Goal: Information Seeking & Learning: Learn about a topic

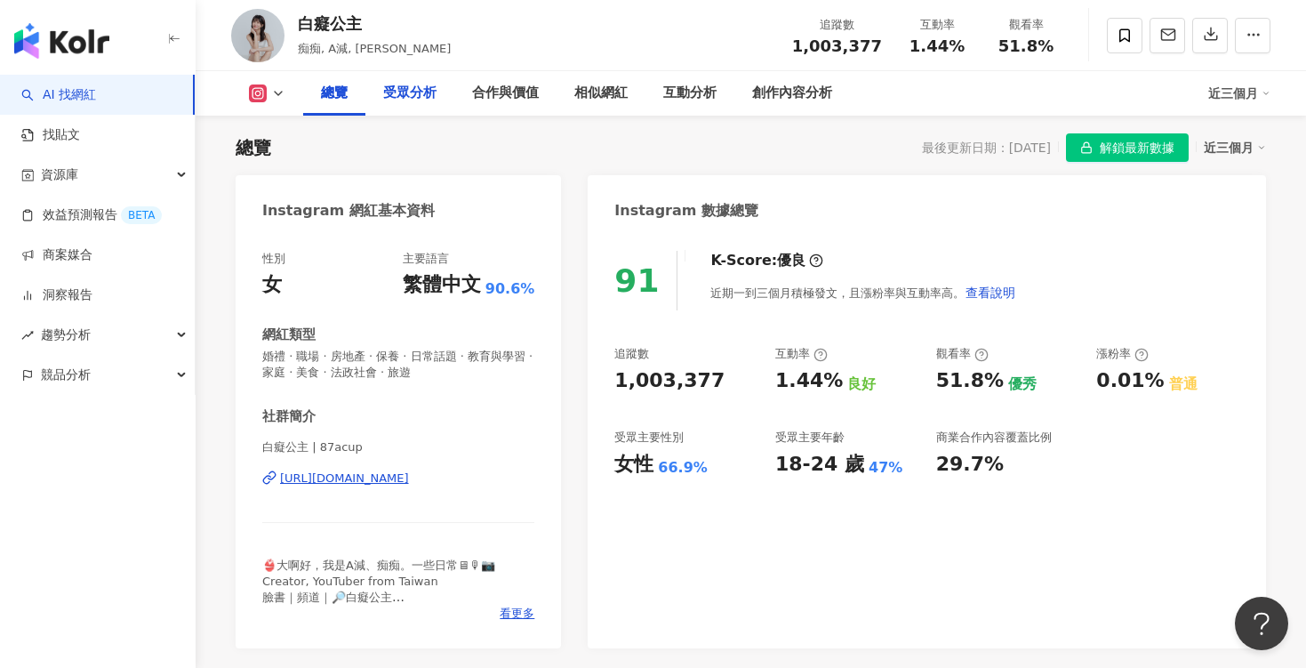
click at [400, 98] on div "受眾分析" at bounding box center [409, 93] width 53 height 21
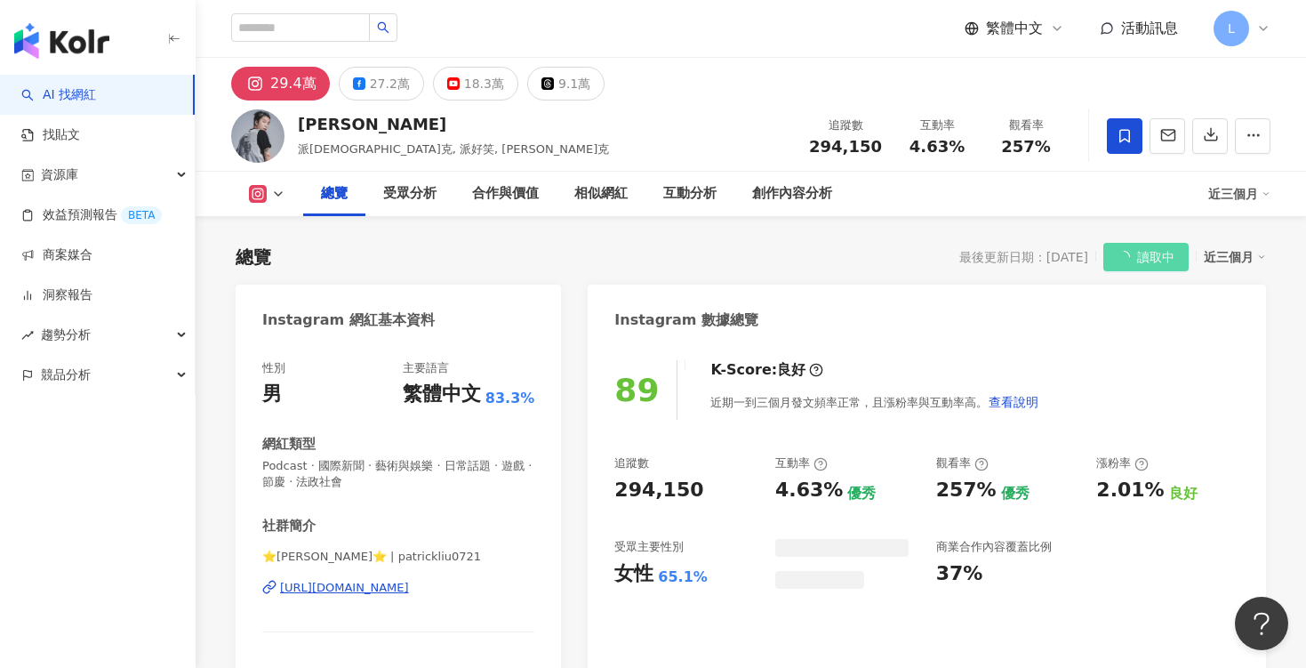
scroll to position [109, 0]
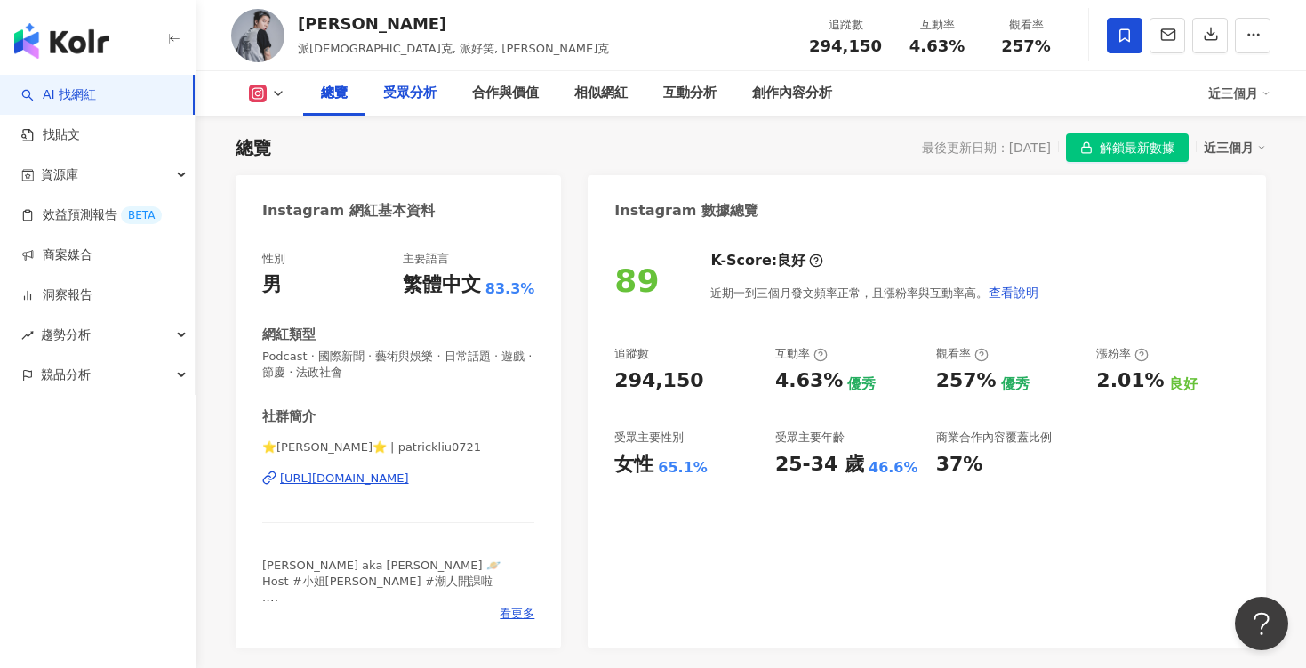
click at [416, 93] on div "受眾分析" at bounding box center [409, 93] width 53 height 21
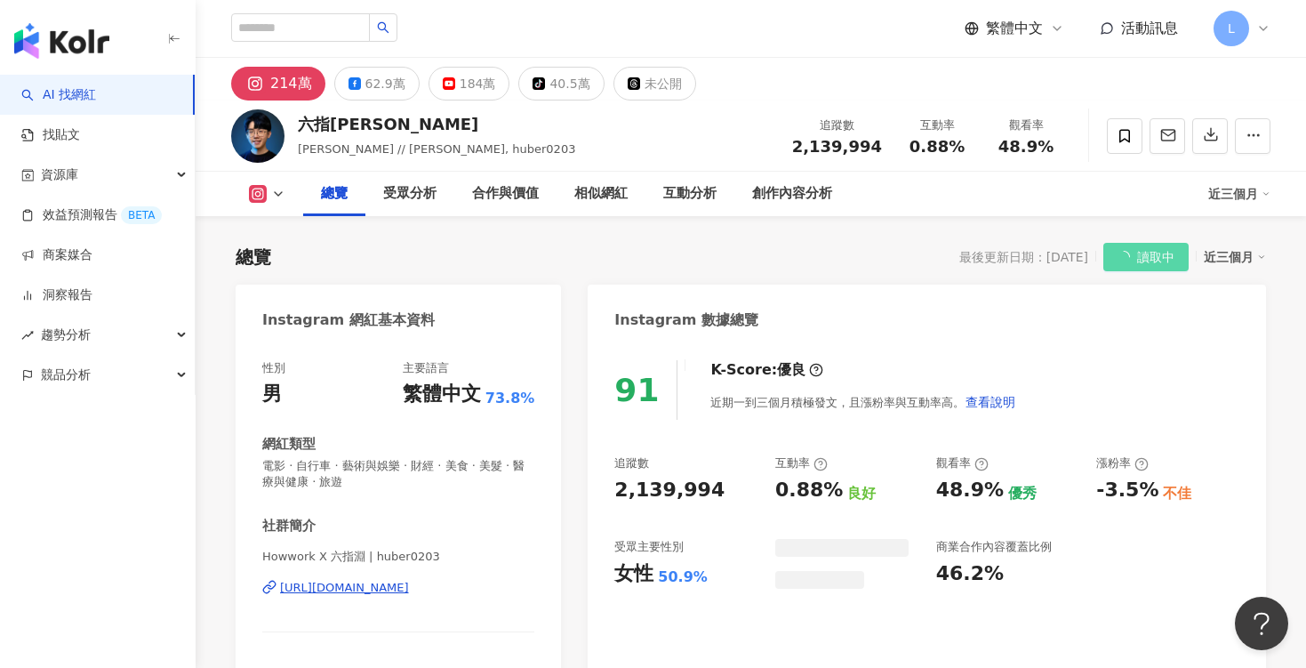
scroll to position [109, 0]
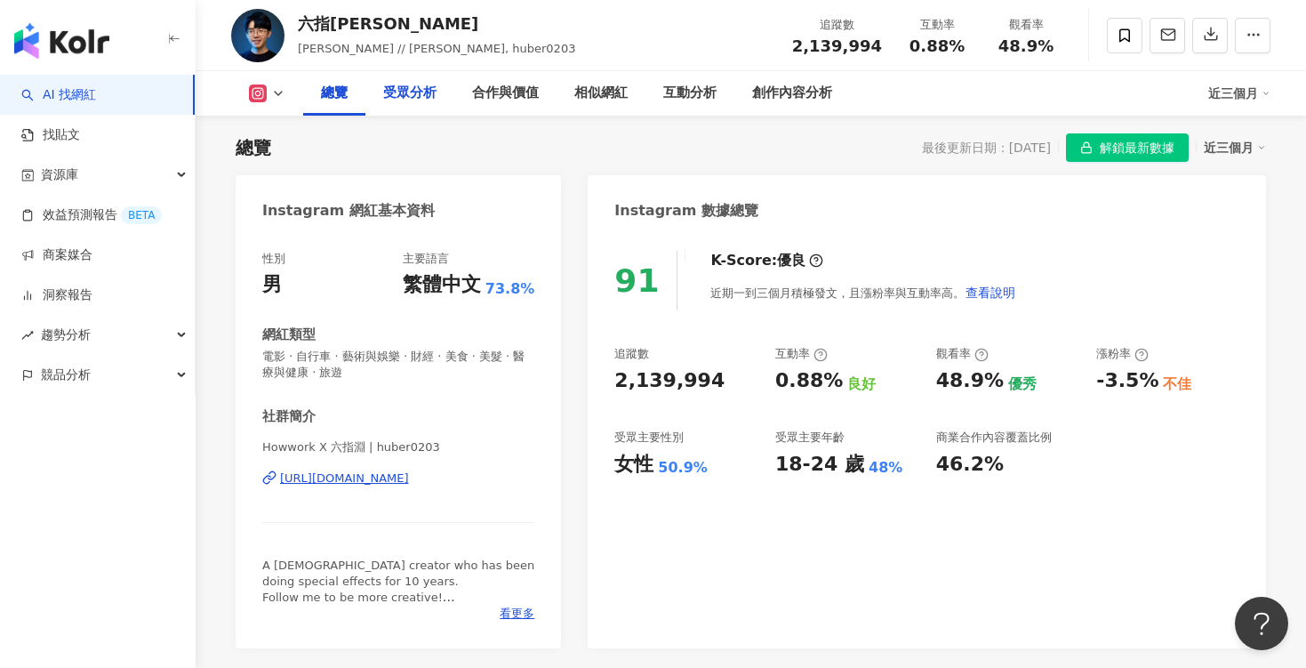
click at [424, 98] on div "受眾分析" at bounding box center [409, 93] width 53 height 21
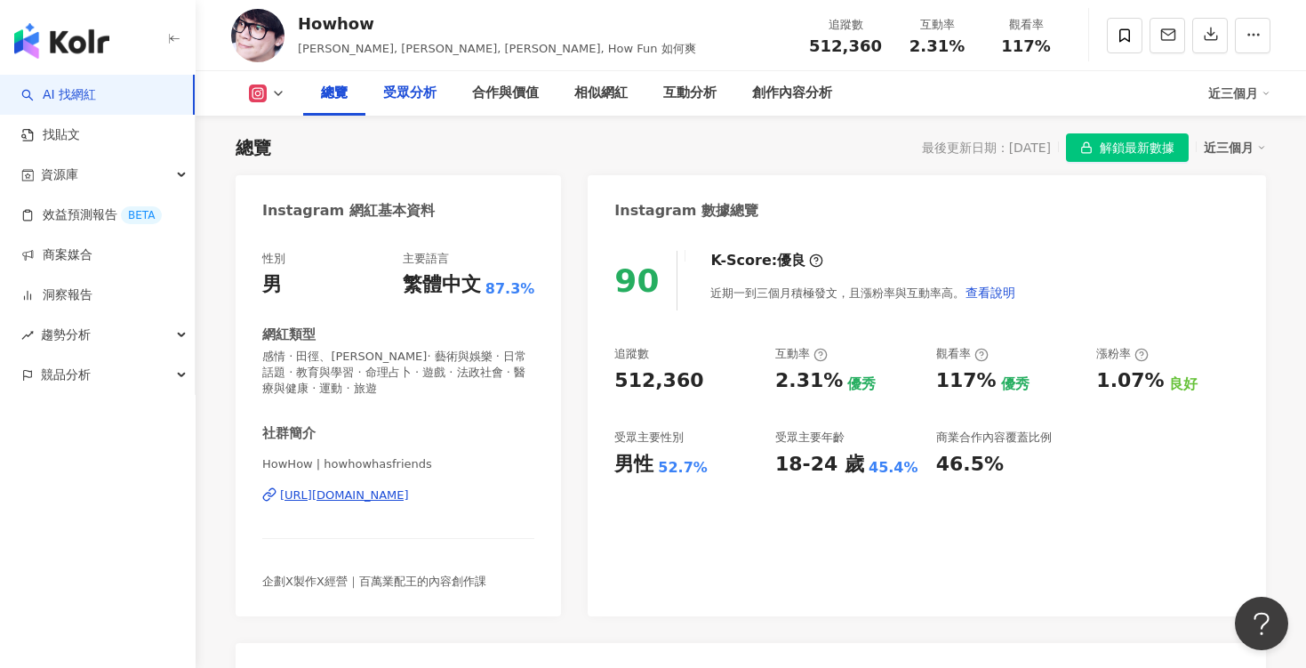
click at [418, 106] on div "受眾分析" at bounding box center [410, 93] width 89 height 44
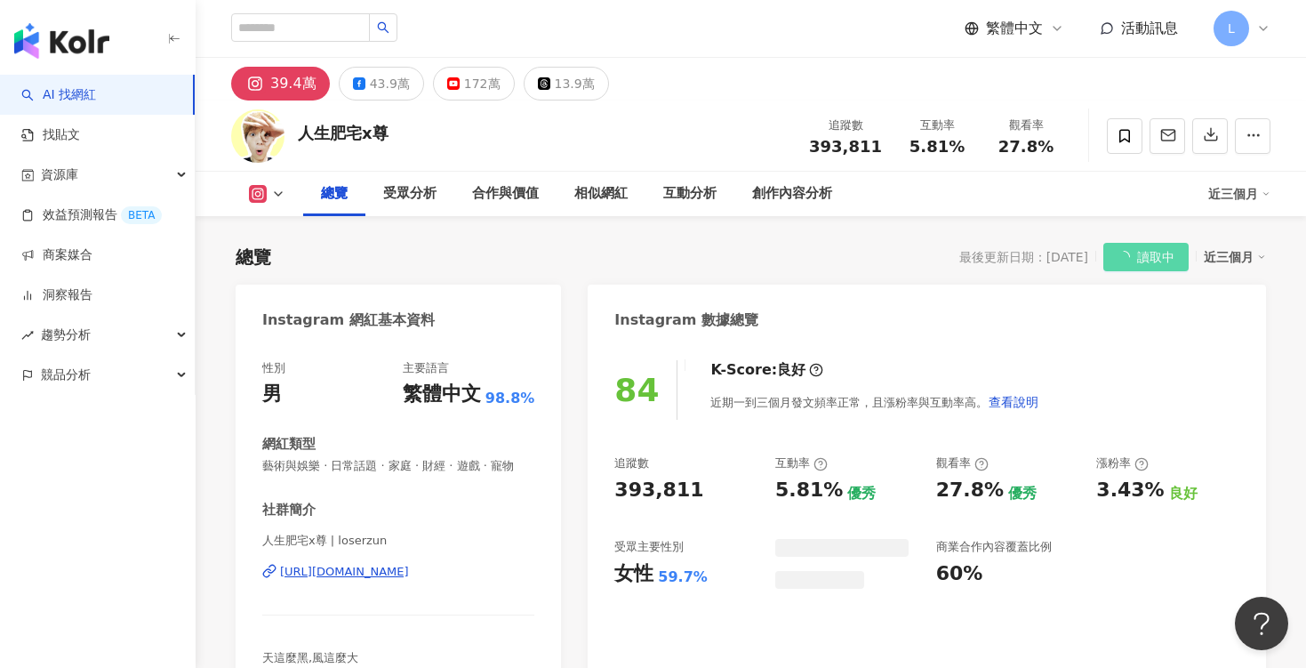
scroll to position [109, 0]
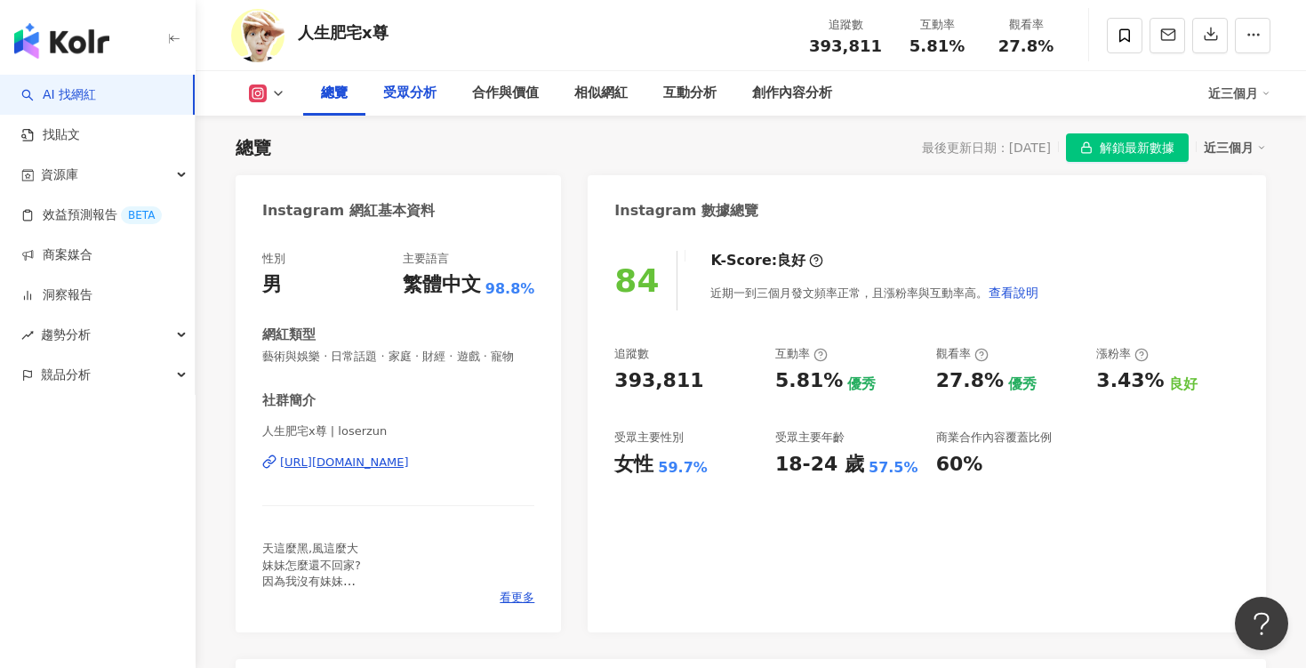
click at [407, 103] on div "受眾分析" at bounding box center [409, 93] width 53 height 21
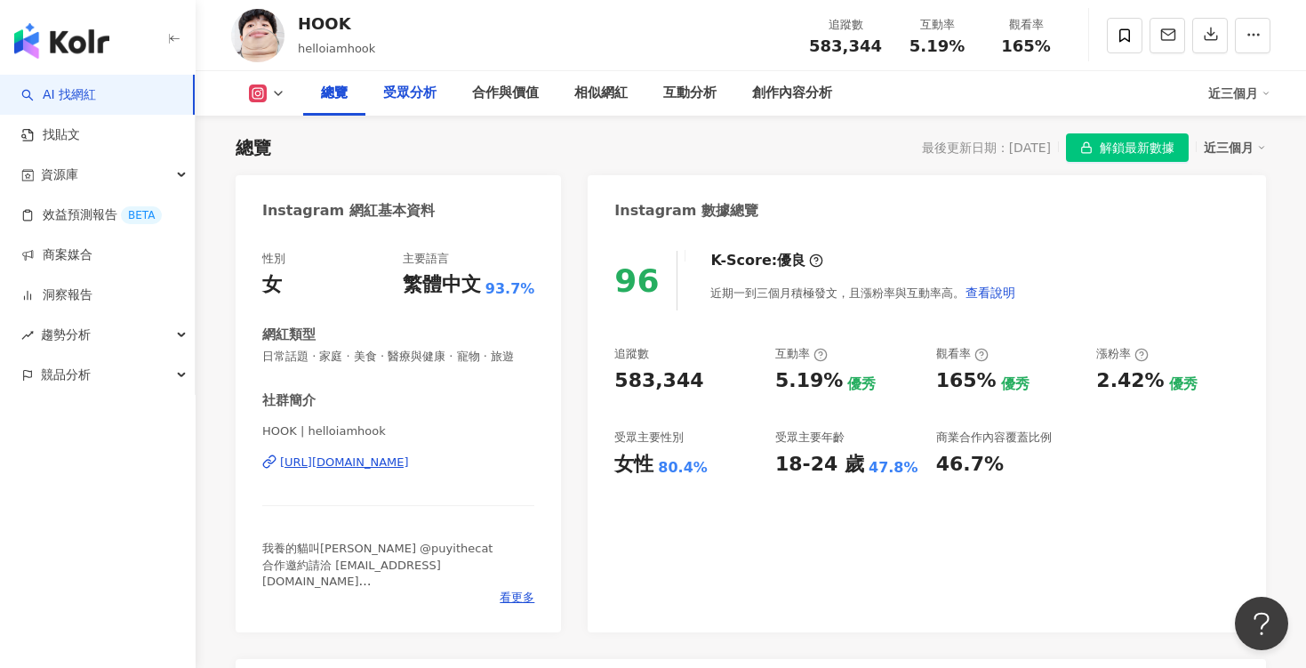
click at [417, 86] on div "受眾分析" at bounding box center [409, 93] width 53 height 21
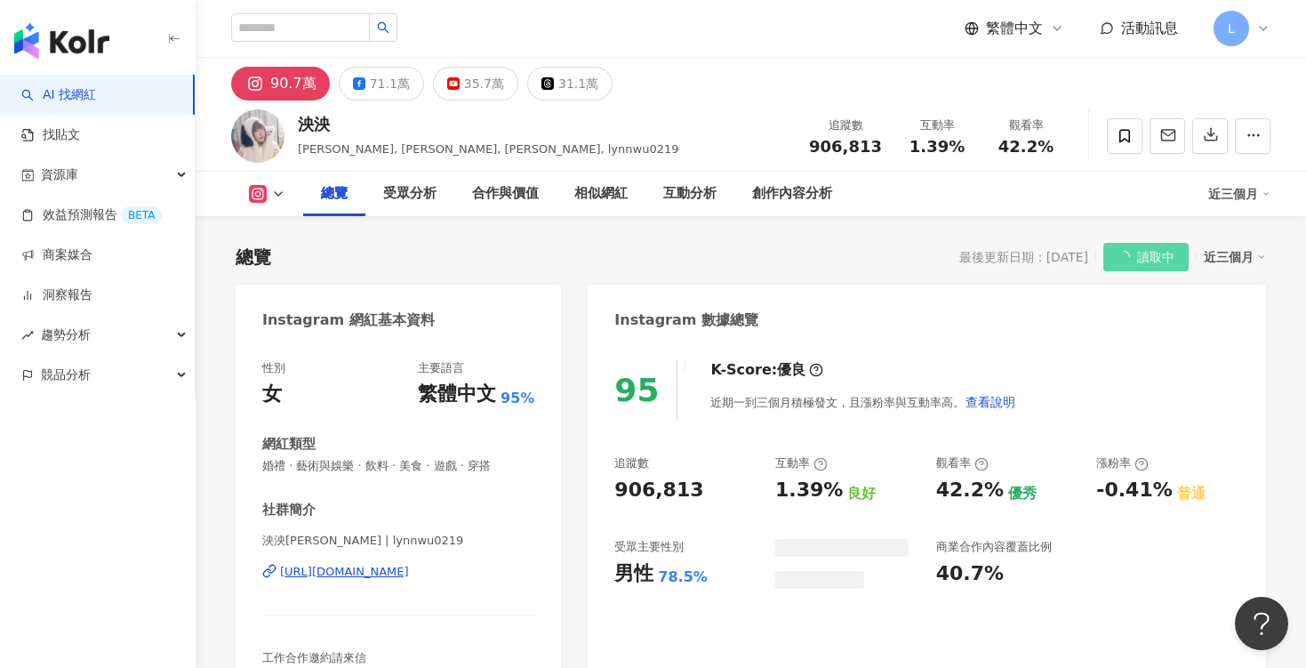
scroll to position [109, 0]
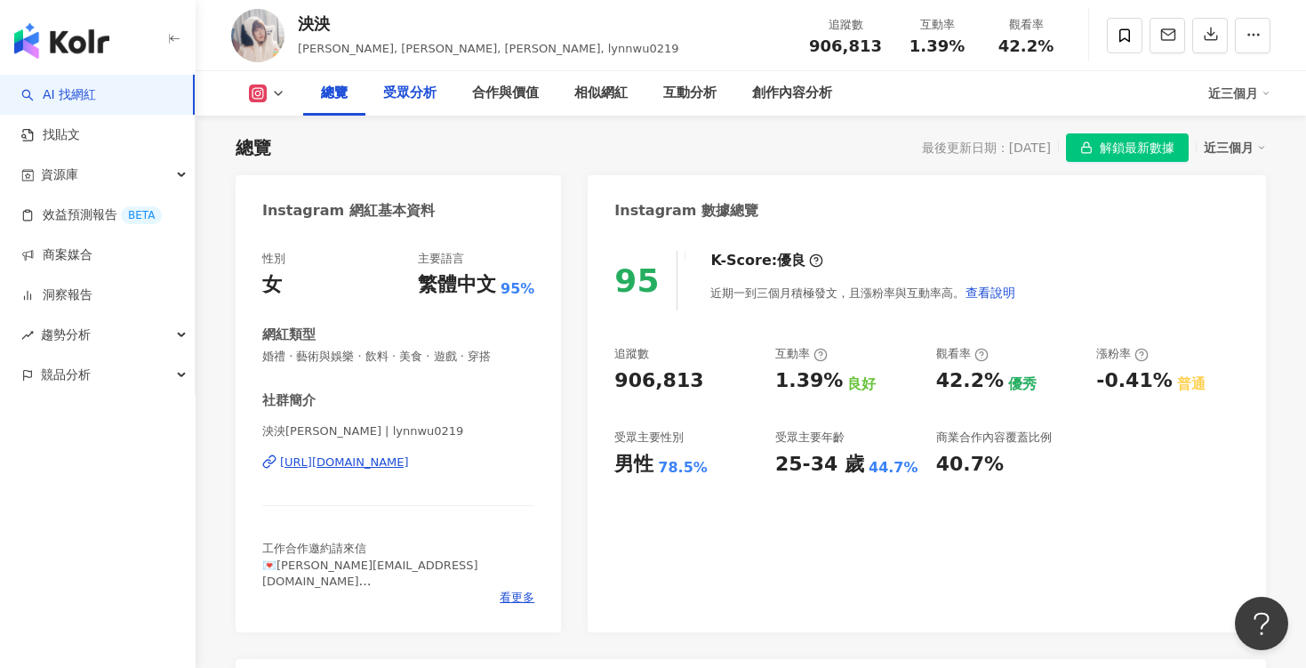
click at [413, 104] on div "受眾分析" at bounding box center [410, 93] width 89 height 44
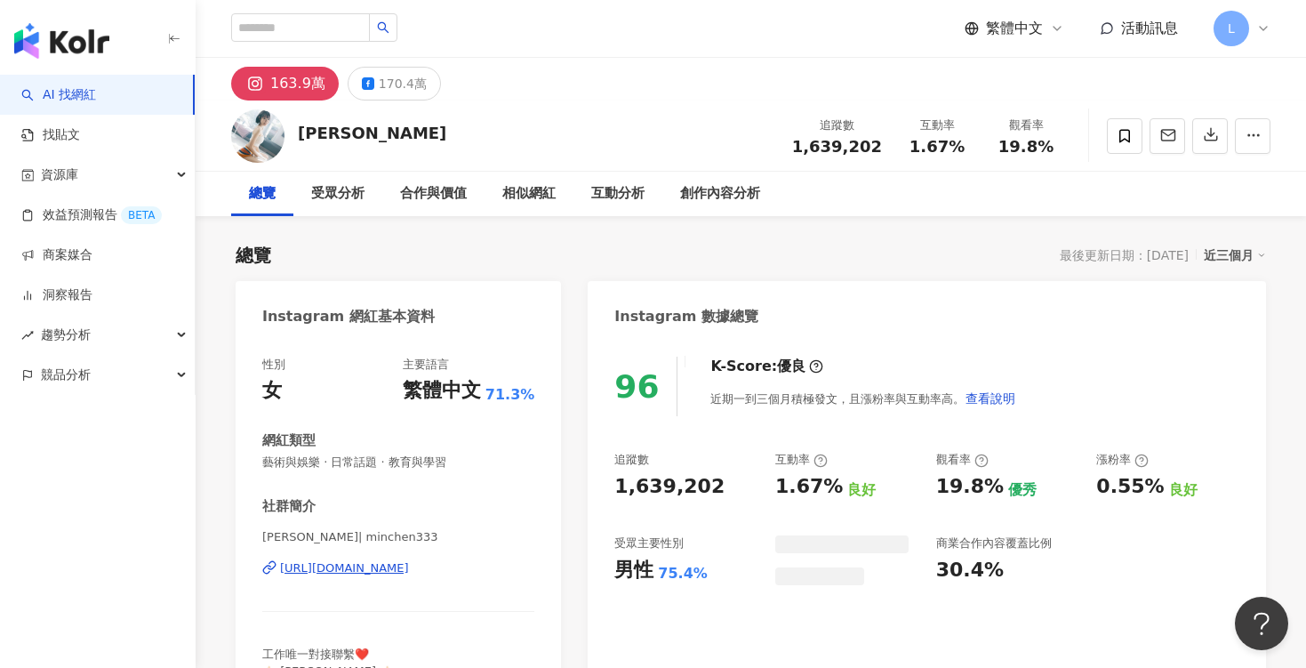
scroll to position [109, 0]
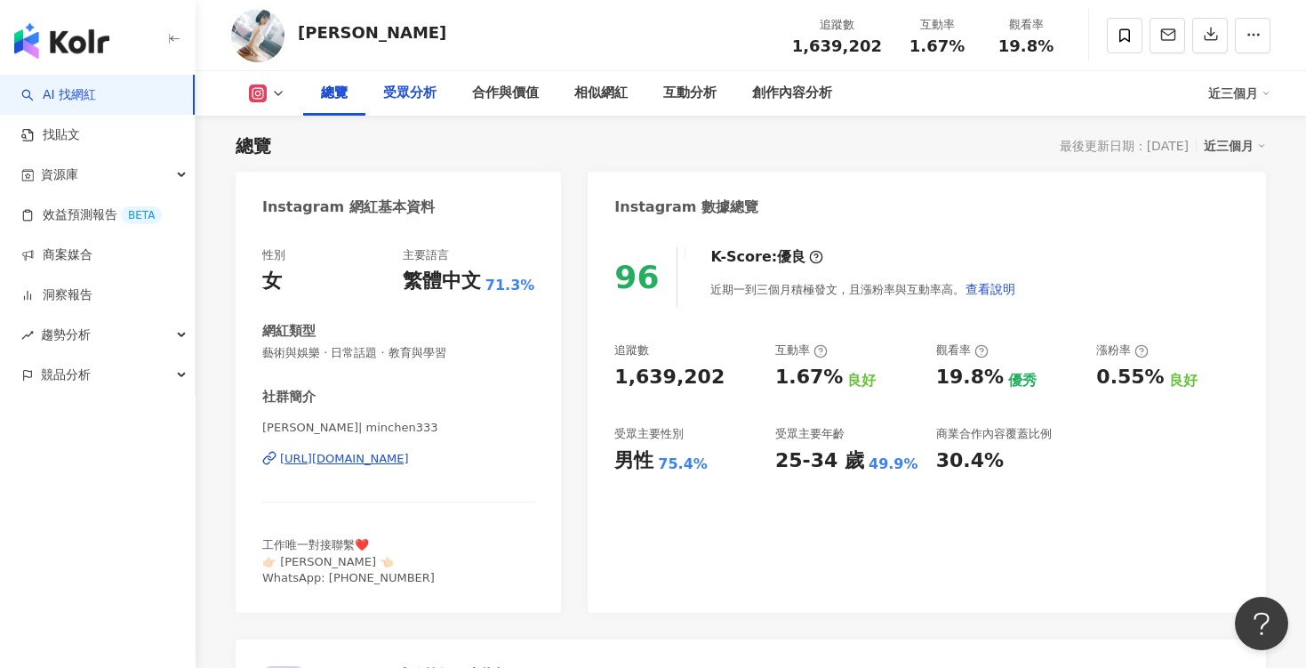
click at [414, 94] on div "受眾分析" at bounding box center [409, 93] width 53 height 21
